Goal: Navigation & Orientation: Find specific page/section

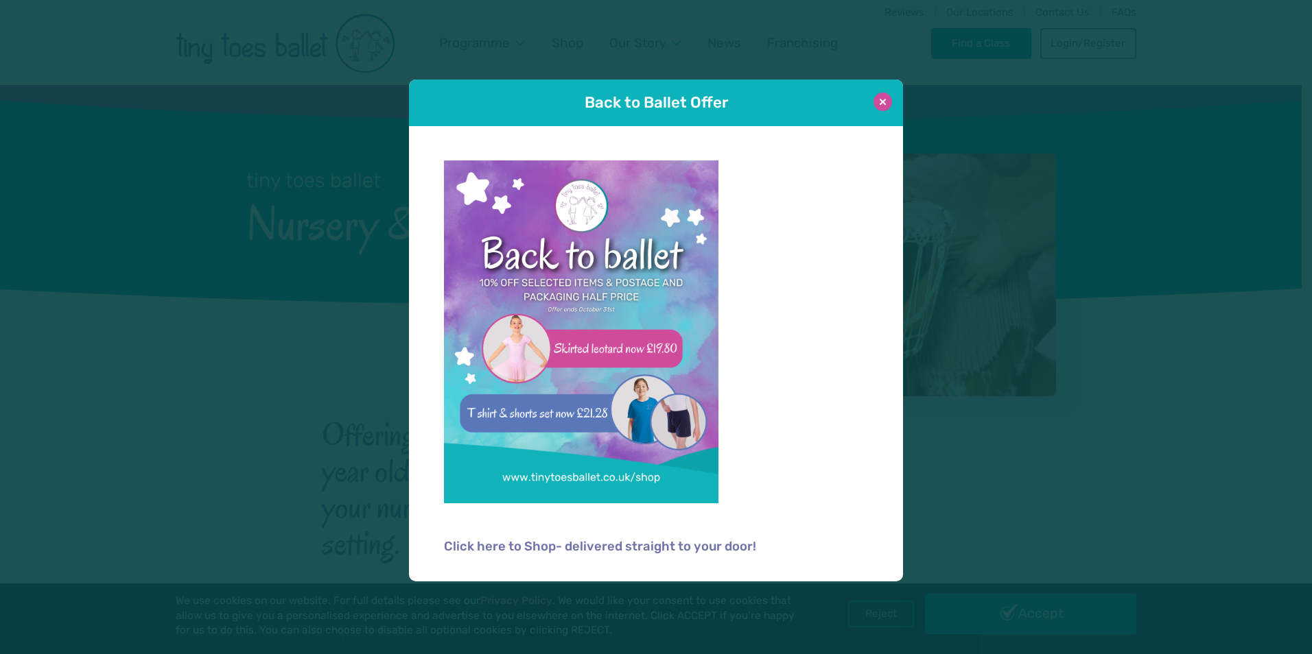
click at [888, 101] on button at bounding box center [882, 102] width 19 height 19
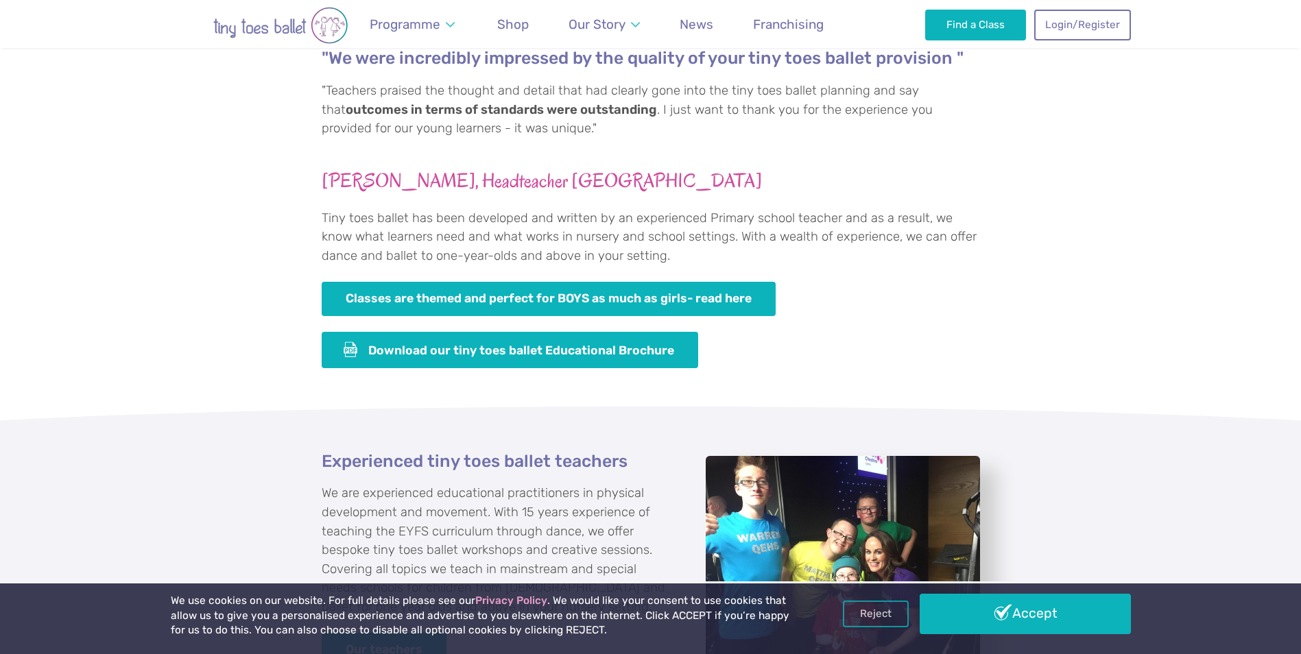
scroll to position [960, 0]
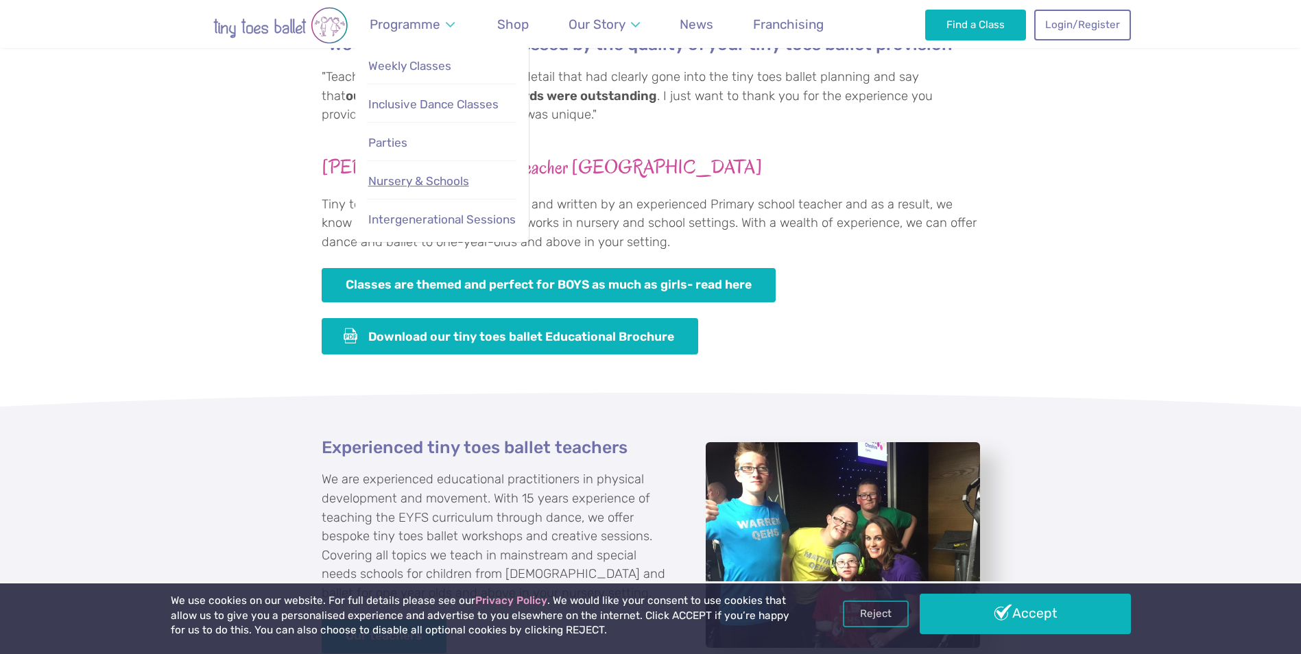
click at [397, 179] on span "Nursery & Schools" at bounding box center [418, 181] width 101 height 14
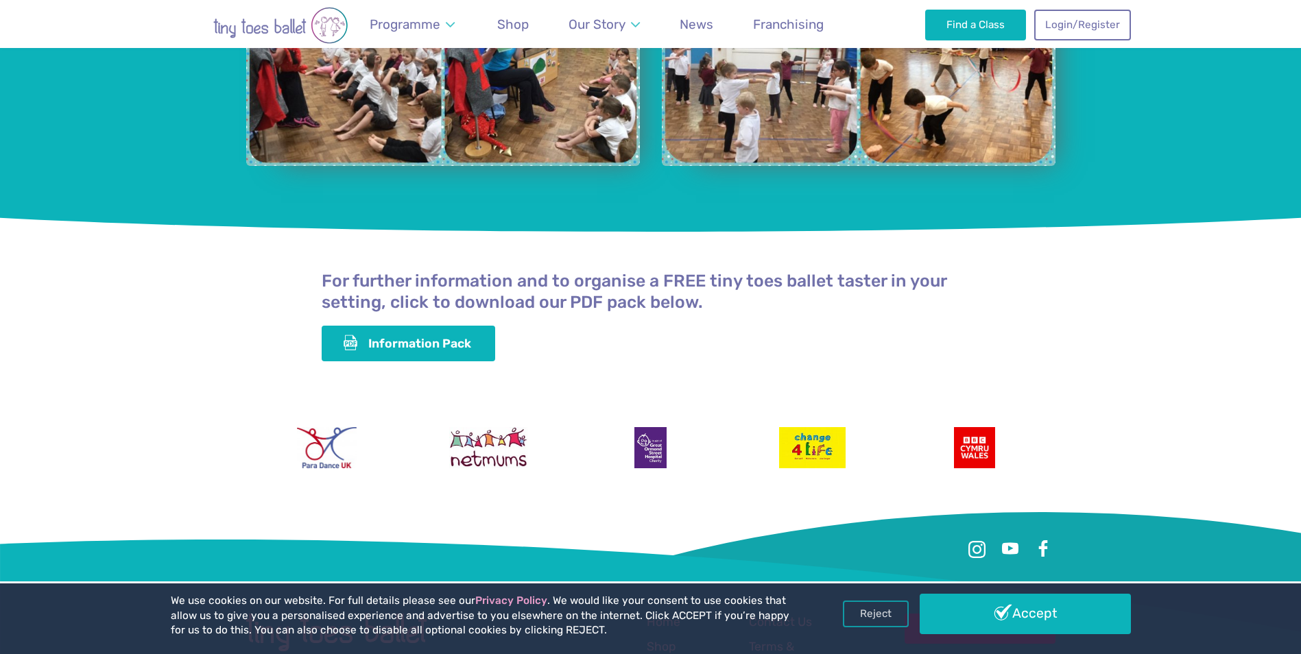
scroll to position [3424, 0]
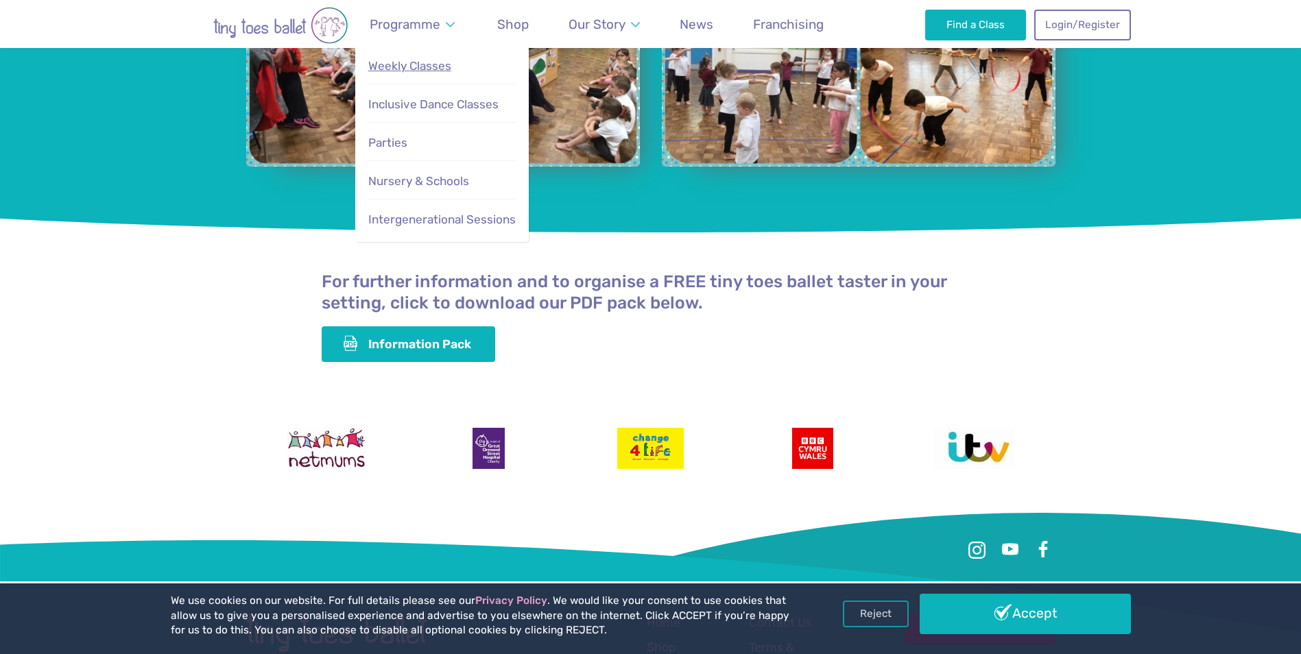
click at [420, 67] on span "Weekly Classes" at bounding box center [409, 66] width 83 height 14
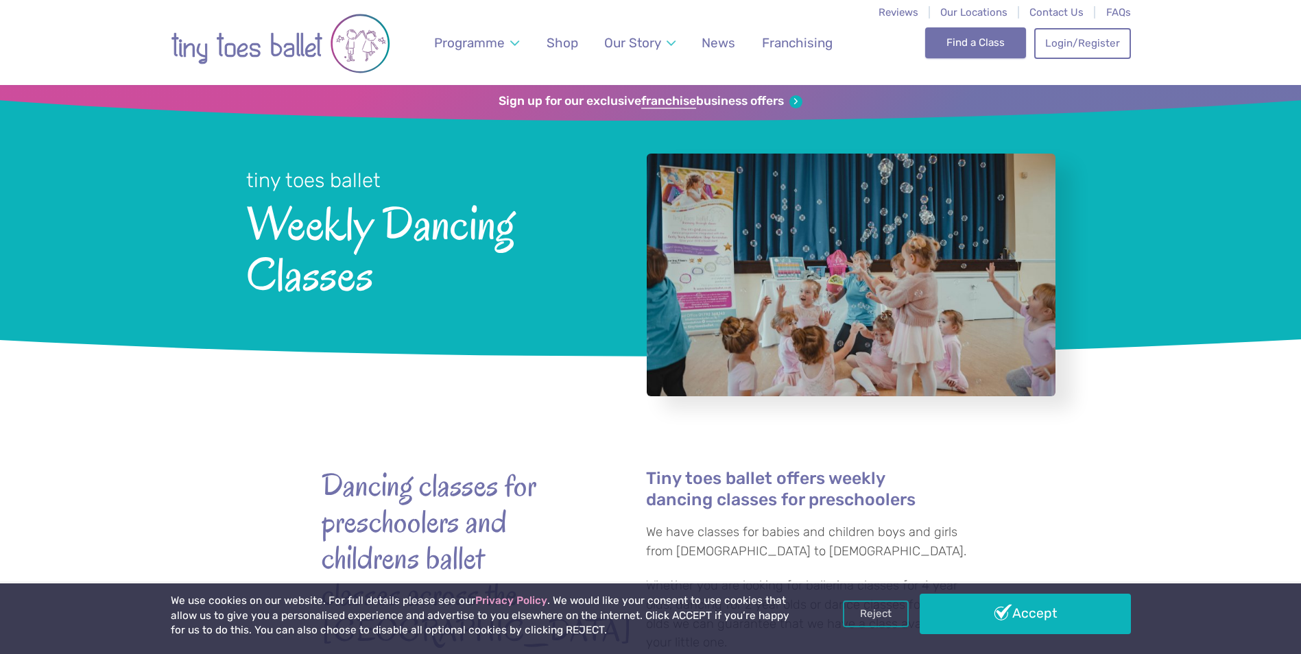
click at [998, 41] on link "Find a Class" at bounding box center [975, 42] width 101 height 30
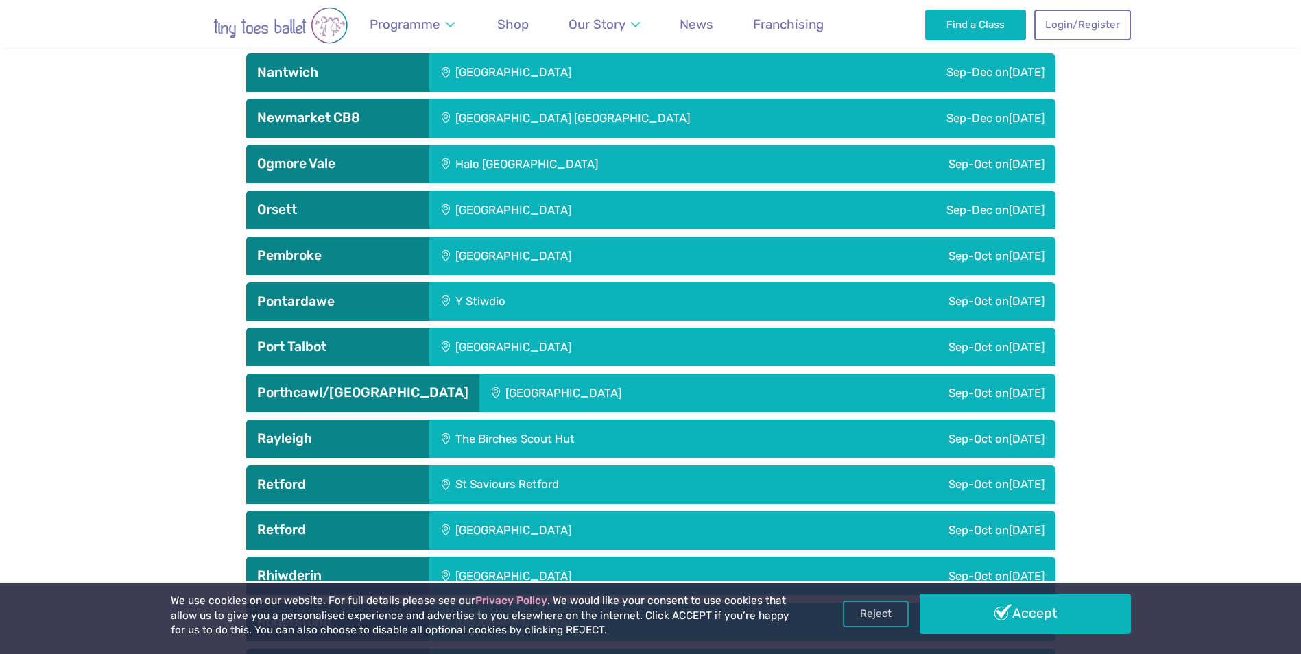
scroll to position [3018, 0]
